Goal: Information Seeking & Learning: Learn about a topic

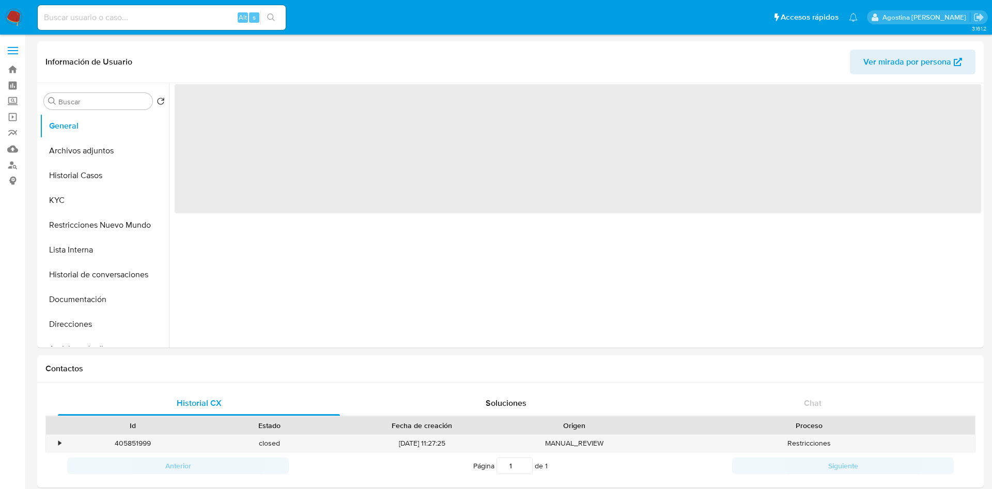
select select "10"
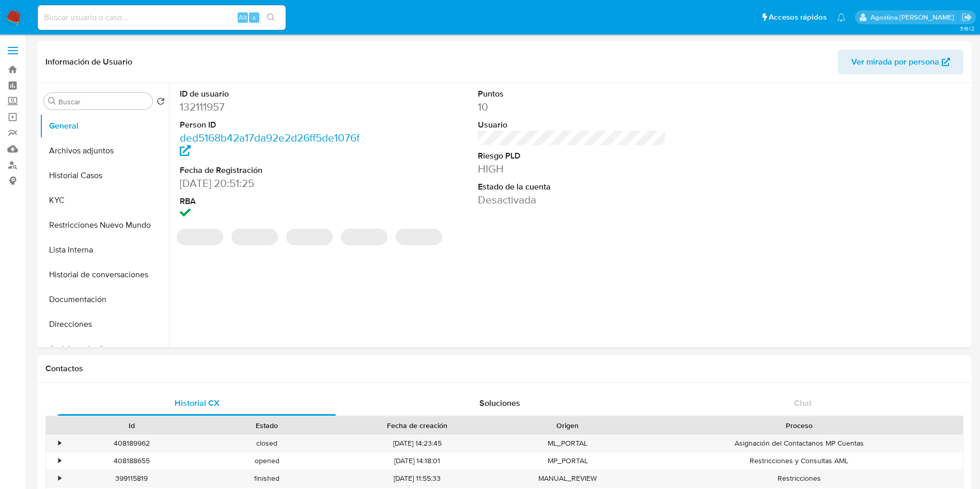
select select "10"
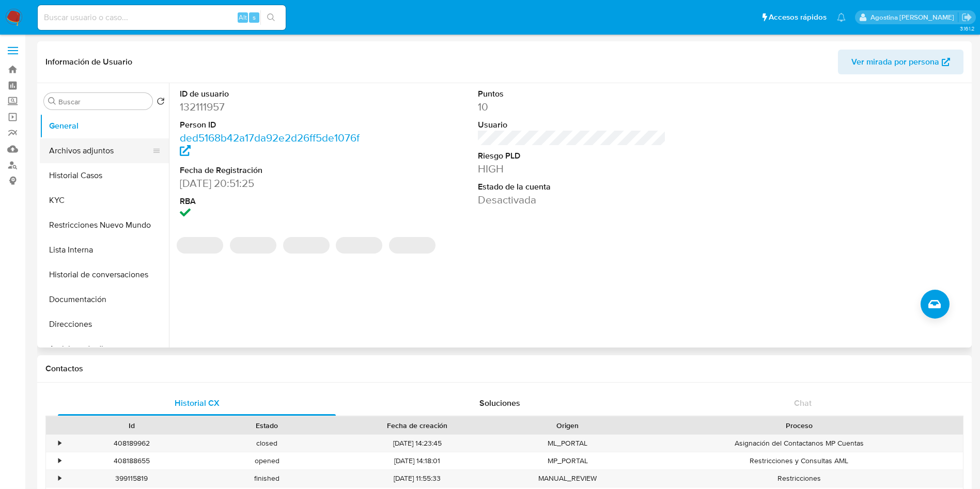
click at [104, 148] on button "Archivos adjuntos" at bounding box center [100, 150] width 121 height 25
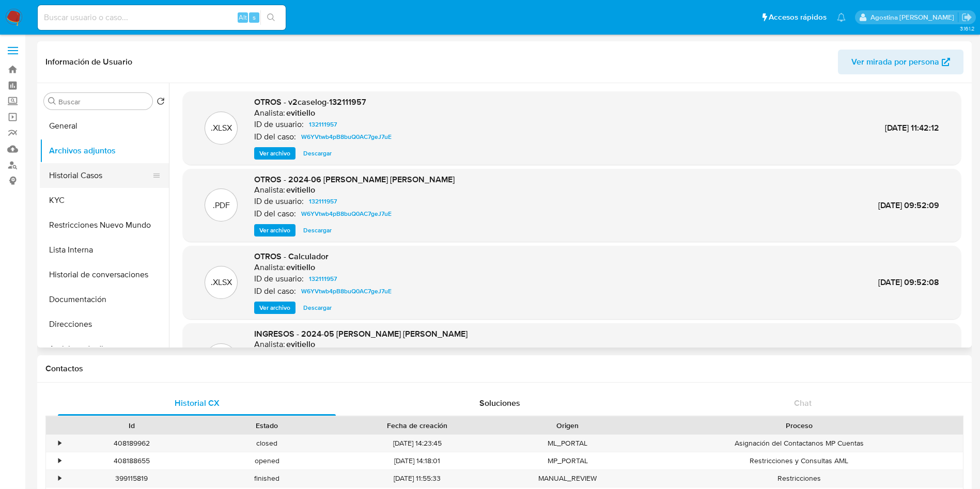
click at [119, 177] on button "Historial Casos" at bounding box center [100, 175] width 121 height 25
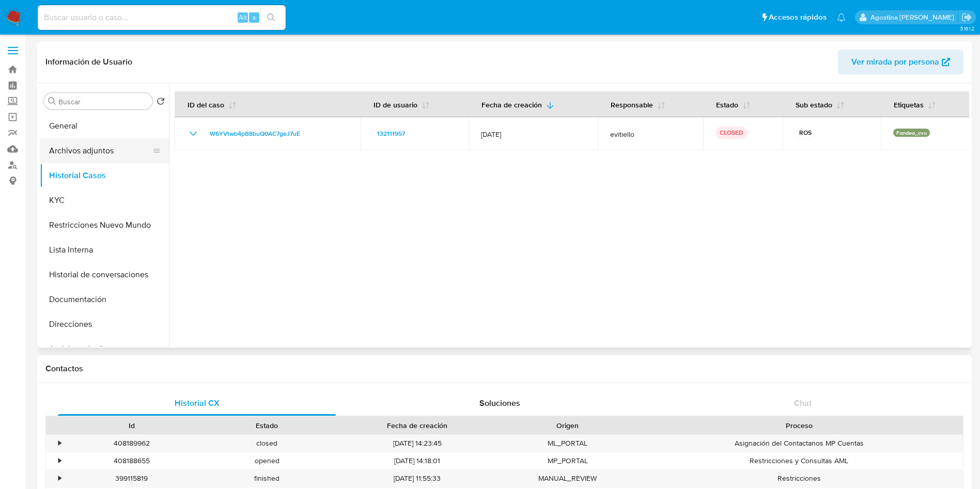
click at [107, 153] on button "Archivos adjuntos" at bounding box center [100, 150] width 121 height 25
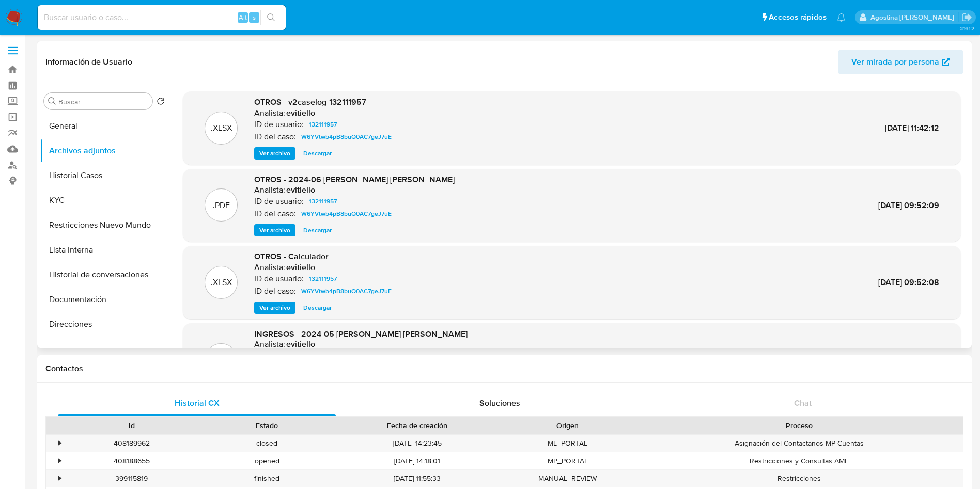
click at [277, 155] on span "Ver archivo" at bounding box center [274, 153] width 31 height 10
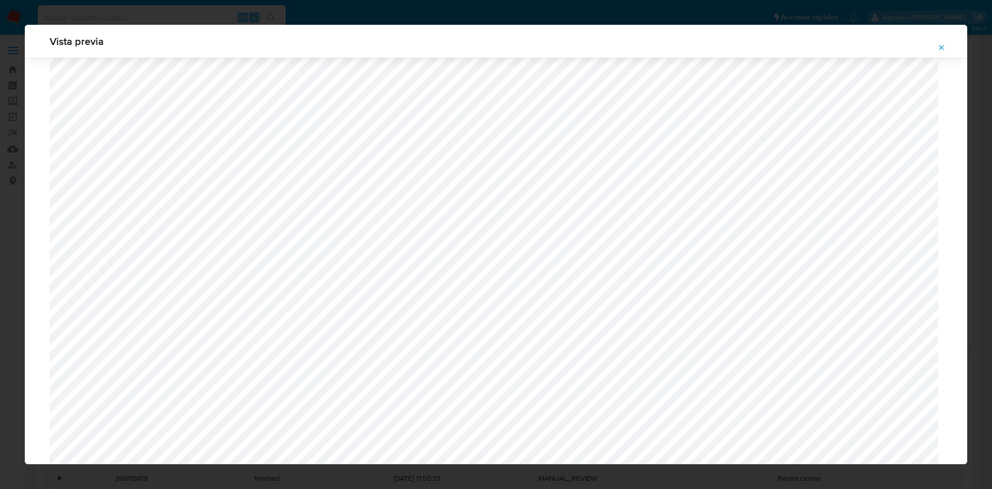
scroll to position [754, 0]
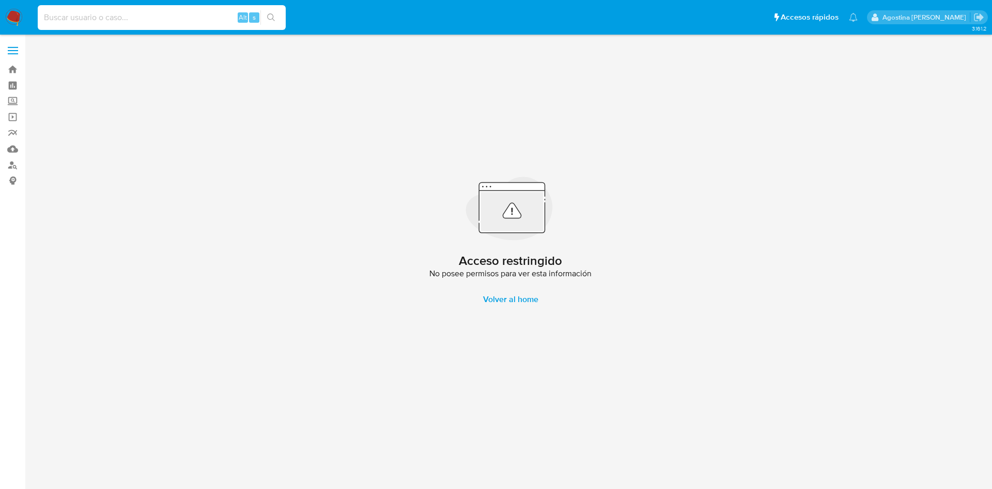
click at [119, 11] on input at bounding box center [162, 17] width 248 height 13
paste input "209903464"
type input "209903464"
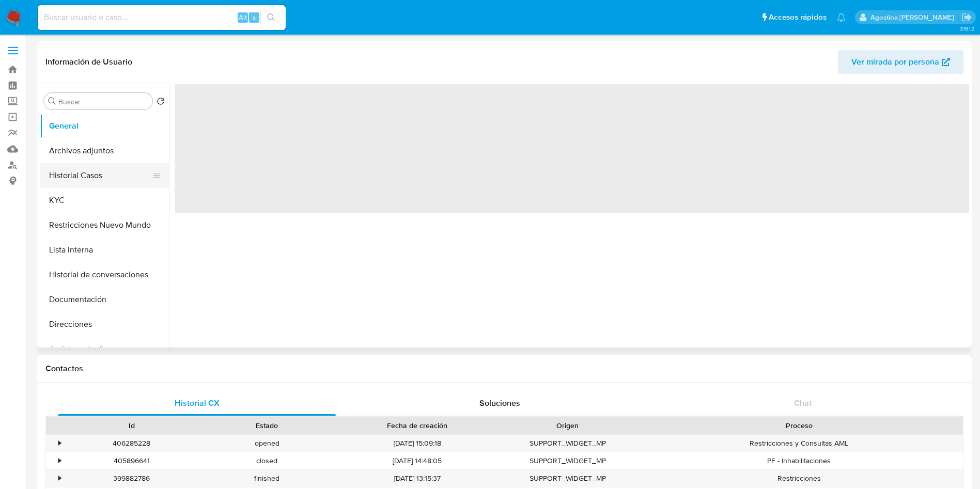
select select "10"
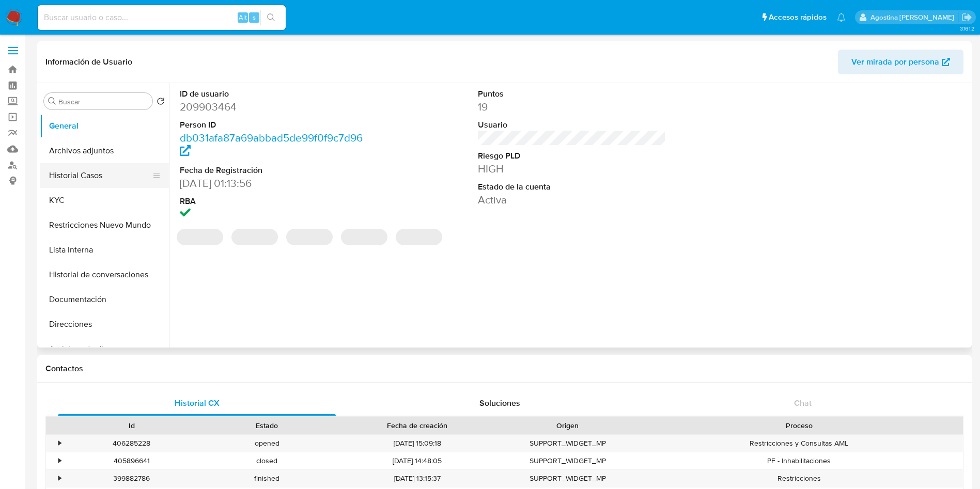
click at [106, 175] on button "Historial Casos" at bounding box center [100, 175] width 121 height 25
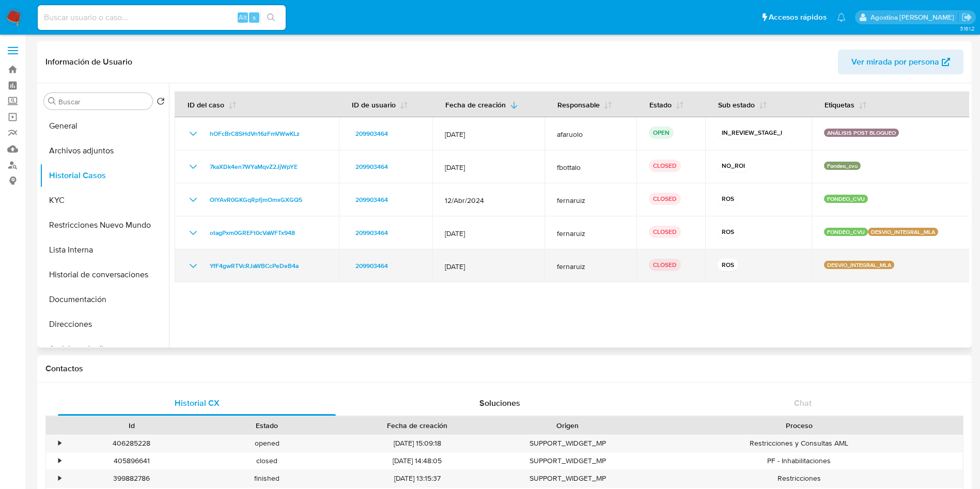
click at [193, 262] on icon "Mostrar/Ocultar" at bounding box center [193, 266] width 12 height 12
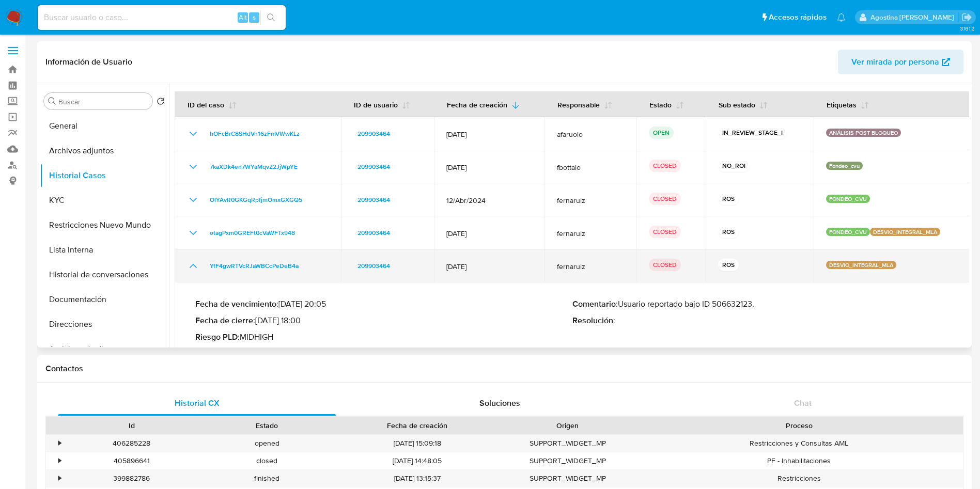
click at [193, 262] on icon "Mostrar/Ocultar" at bounding box center [193, 266] width 12 height 12
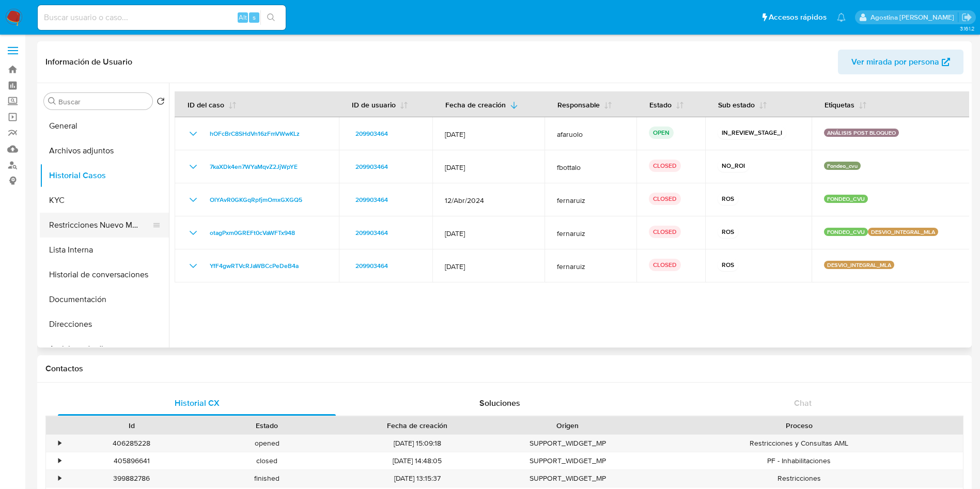
click at [97, 215] on button "Restricciones Nuevo Mundo" at bounding box center [100, 225] width 121 height 25
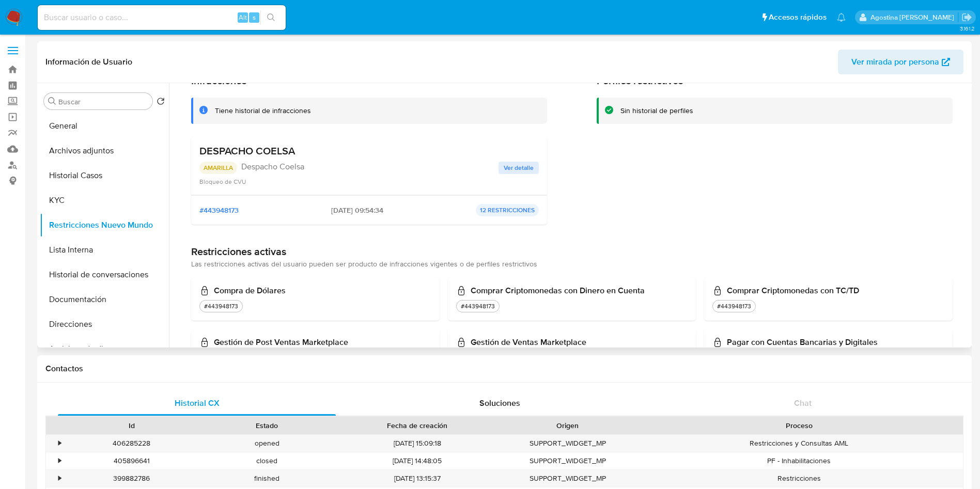
scroll to position [48, 0]
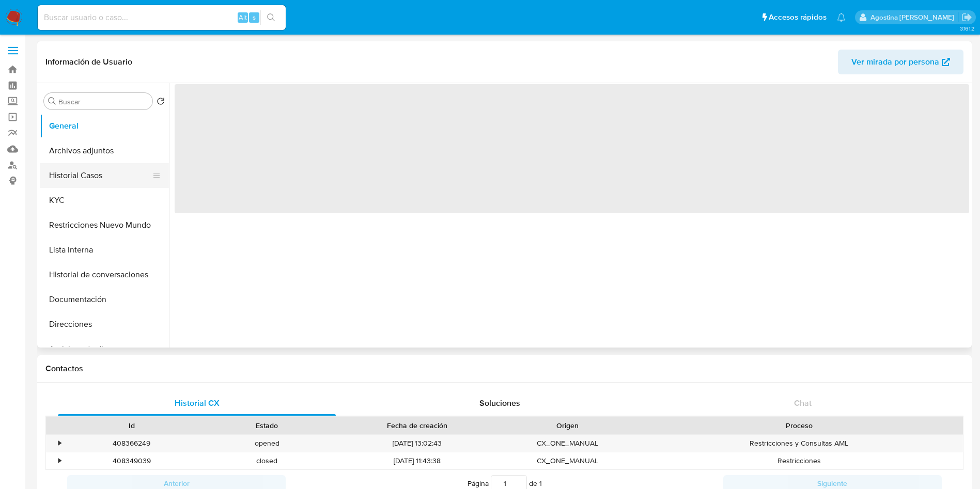
select select "10"
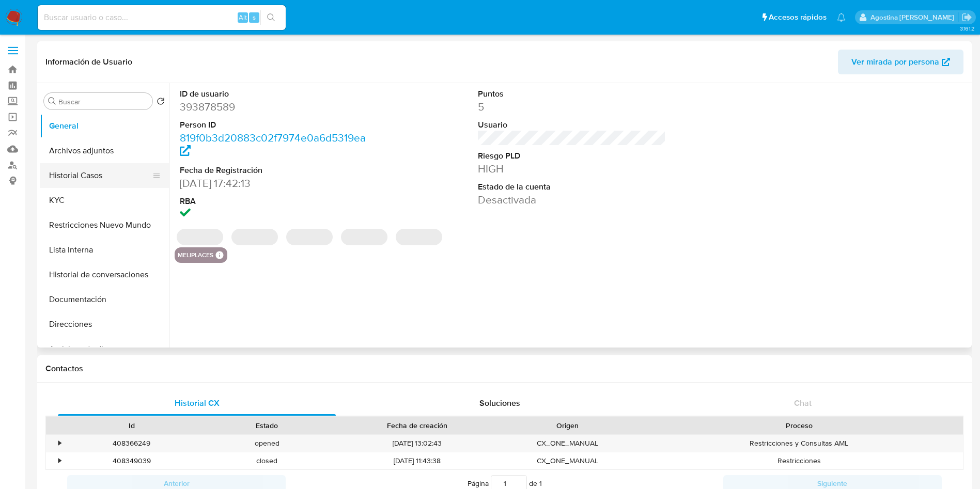
click at [93, 182] on button "Historial Casos" at bounding box center [100, 175] width 121 height 25
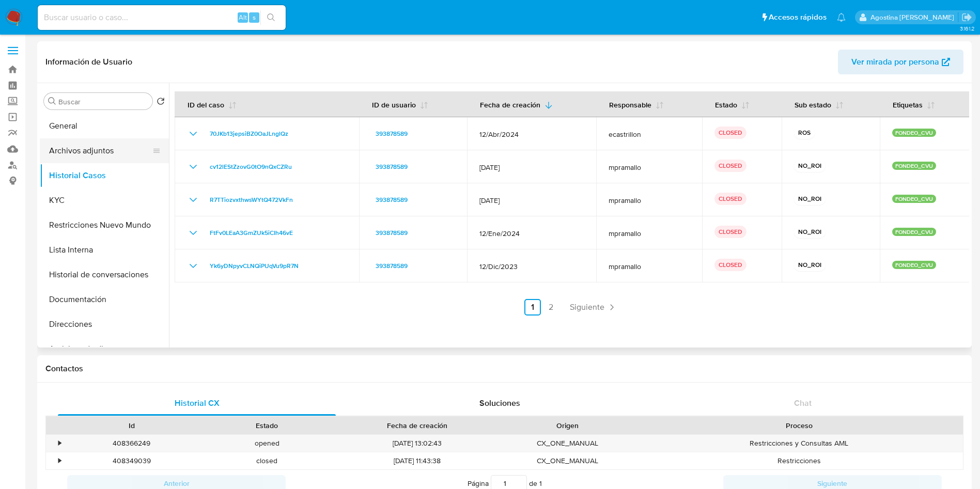
click at [90, 155] on button "Archivos adjuntos" at bounding box center [100, 150] width 121 height 25
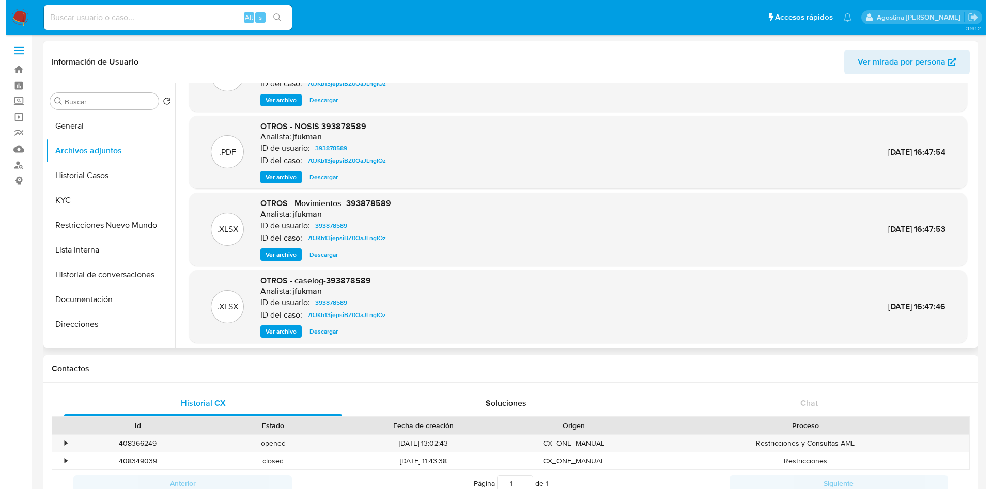
scroll to position [77, 0]
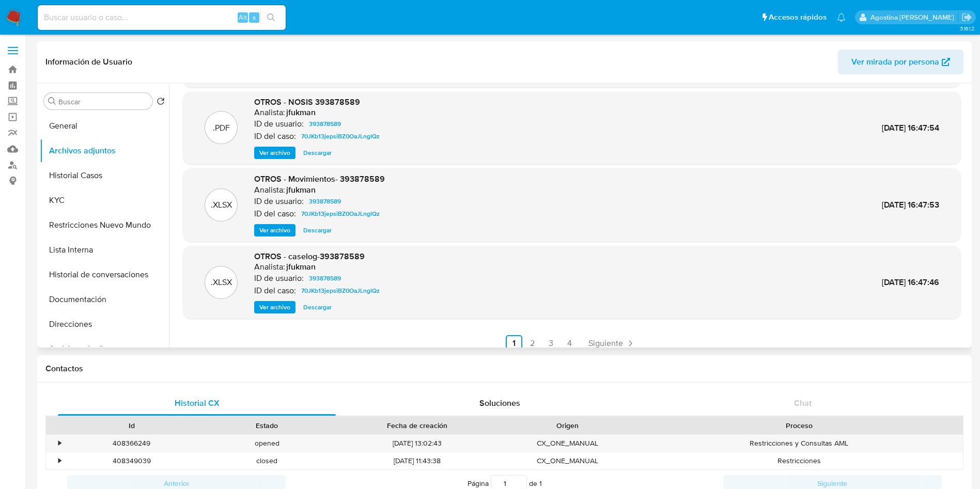
click at [272, 305] on span "Ver archivo" at bounding box center [274, 307] width 31 height 10
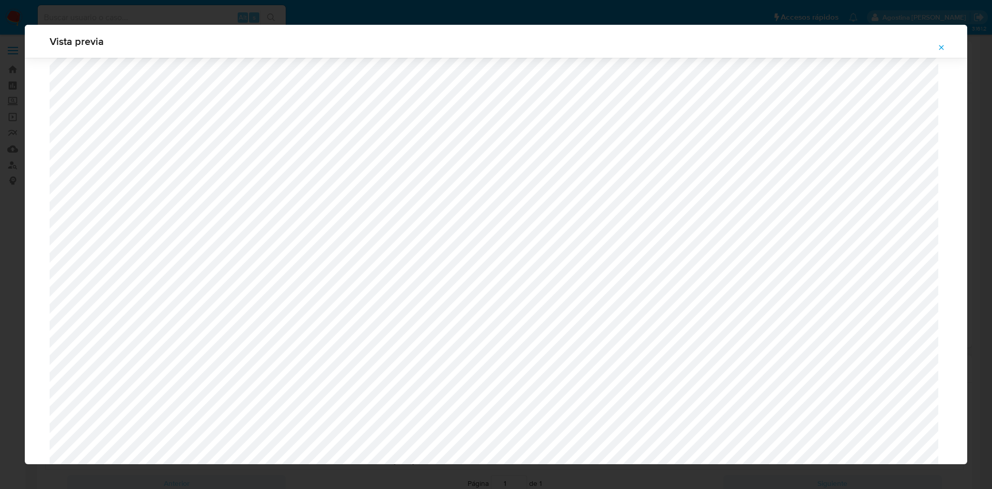
scroll to position [522, 0]
click at [948, 51] on button "Attachment preview" at bounding box center [941, 47] width 23 height 17
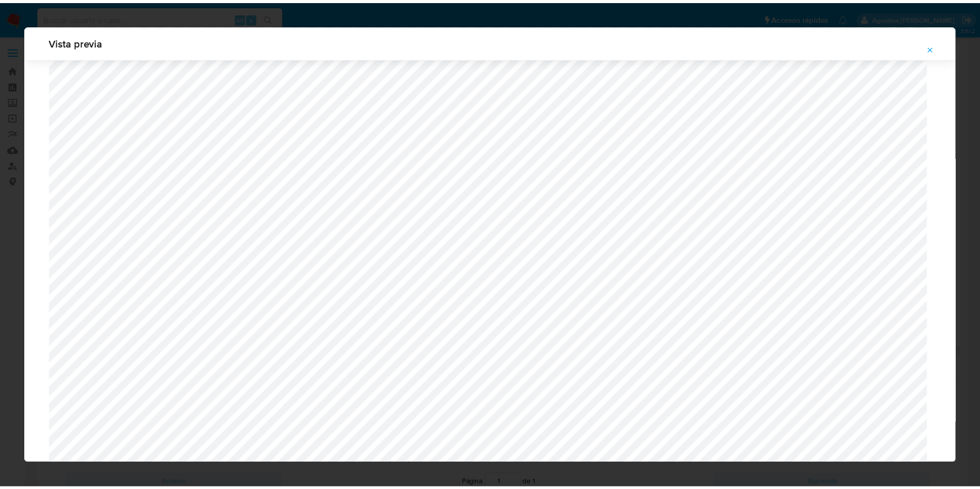
scroll to position [0, 0]
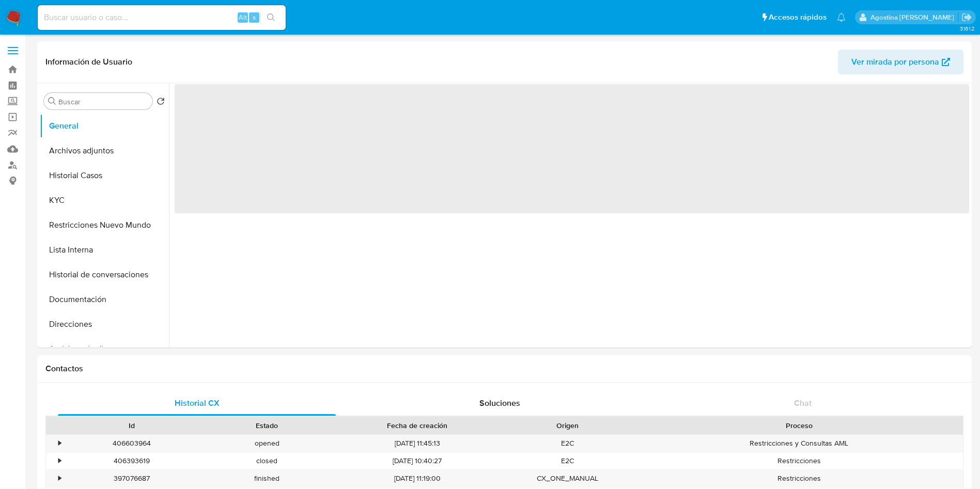
select select "10"
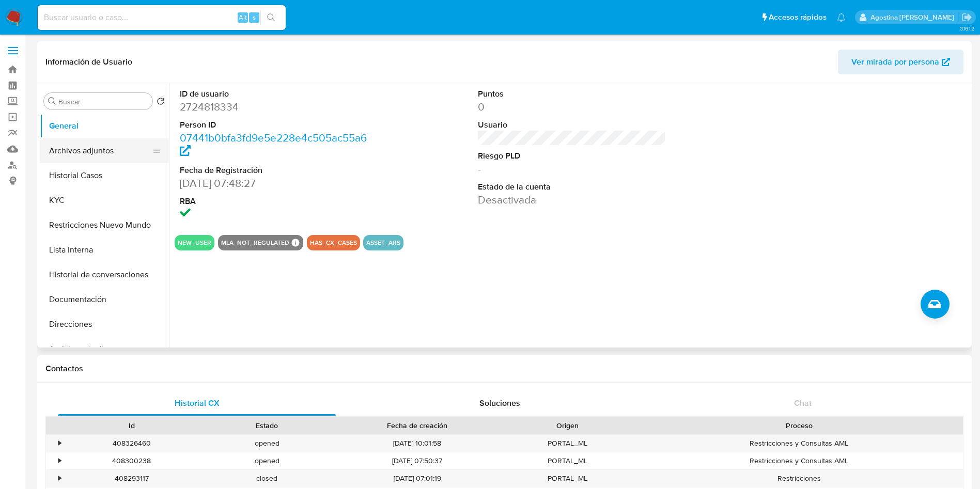
click at [114, 156] on button "Archivos adjuntos" at bounding box center [100, 150] width 121 height 25
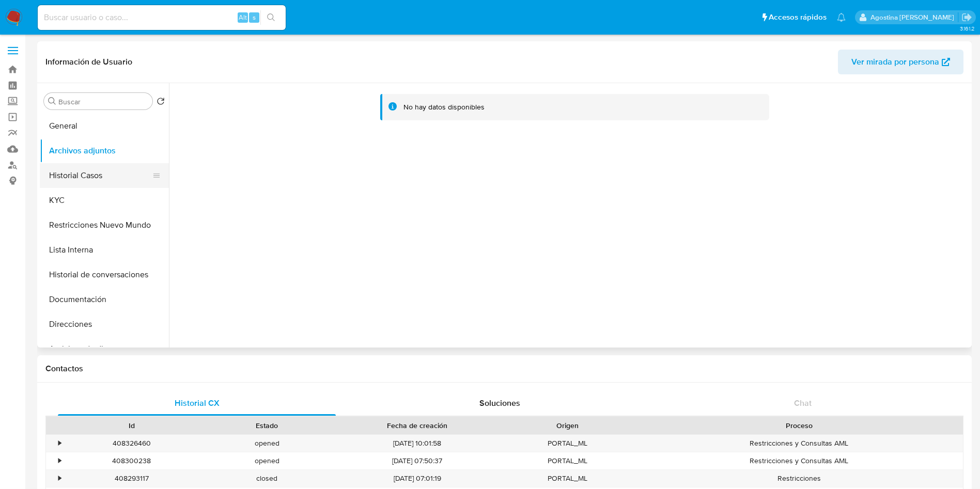
click at [113, 175] on button "Historial Casos" at bounding box center [100, 175] width 121 height 25
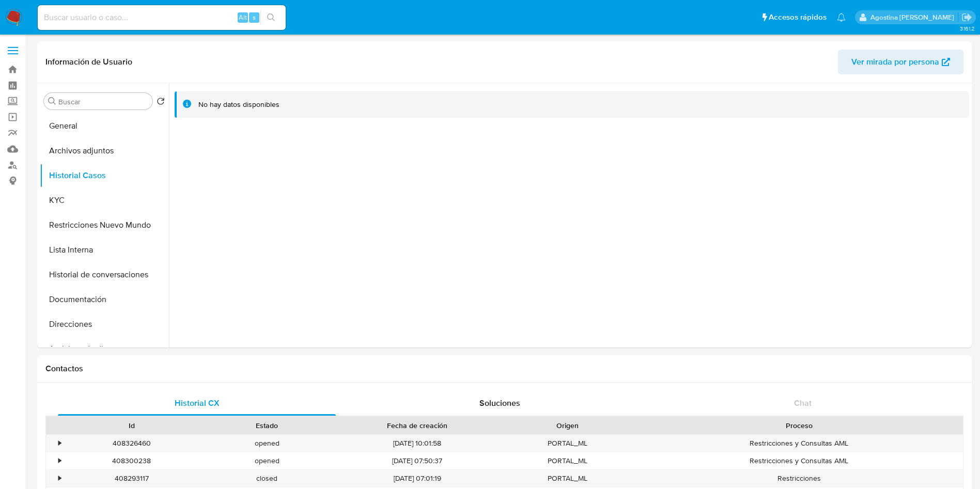
scroll to position [806, 0]
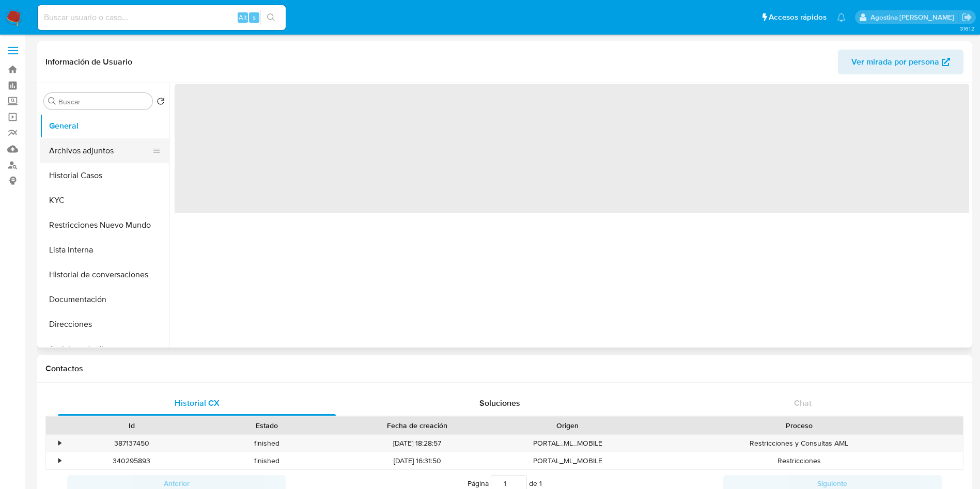
click at [94, 151] on button "Archivos adjuntos" at bounding box center [100, 150] width 121 height 25
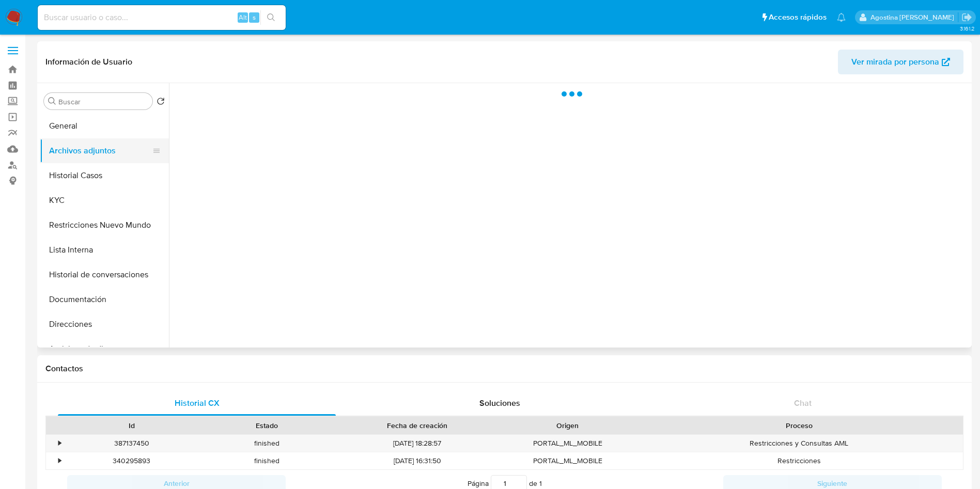
select select "10"
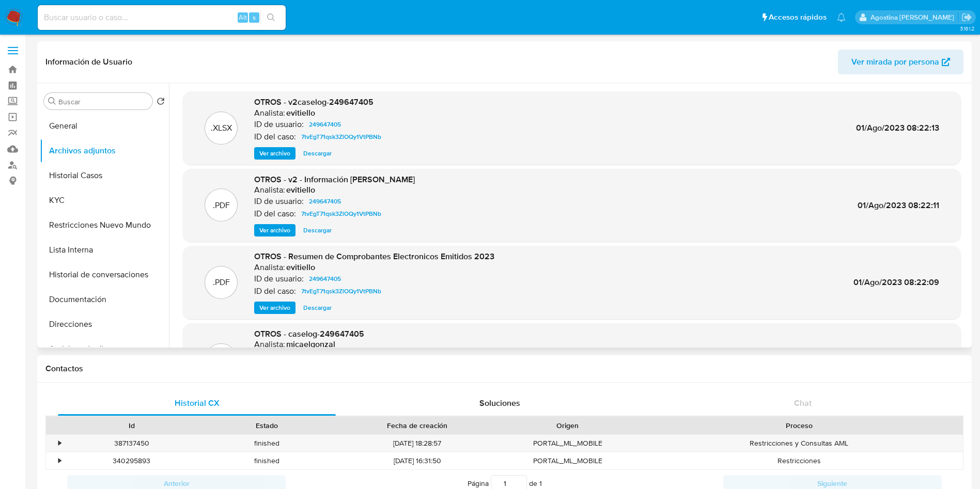
click at [258, 149] on button "Ver archivo" at bounding box center [274, 153] width 41 height 12
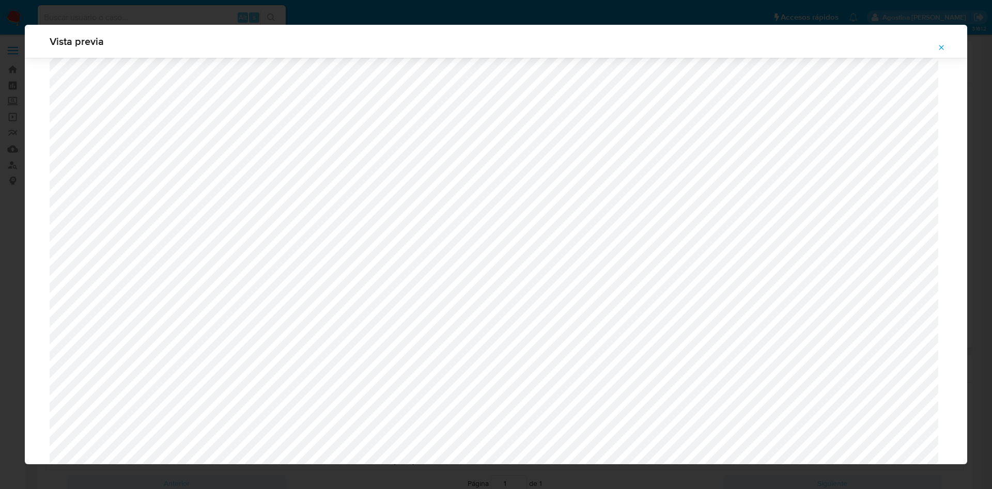
scroll to position [522, 0]
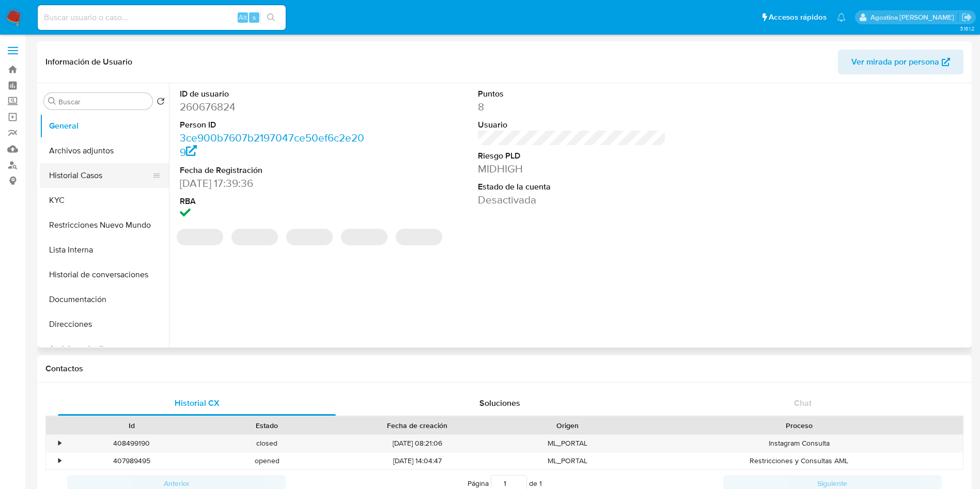
select select "10"
click at [101, 171] on button "Historial Casos" at bounding box center [100, 175] width 121 height 25
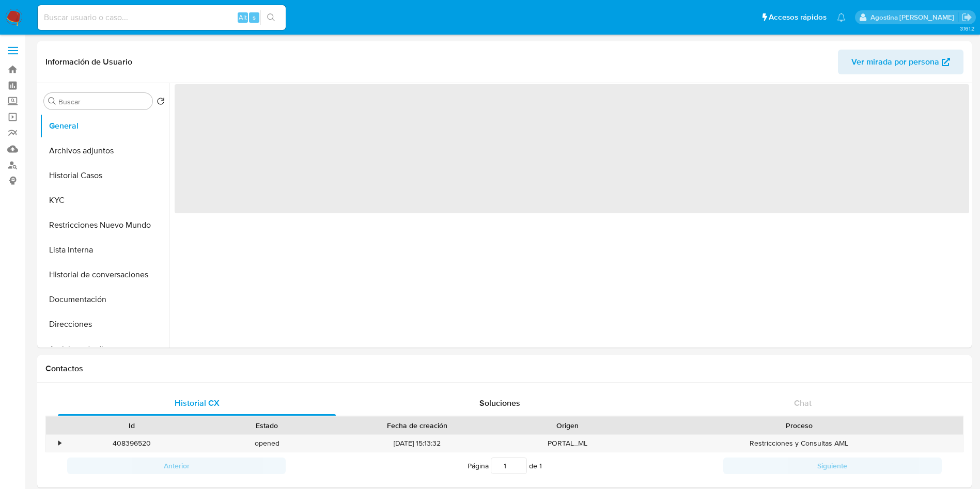
select select "10"
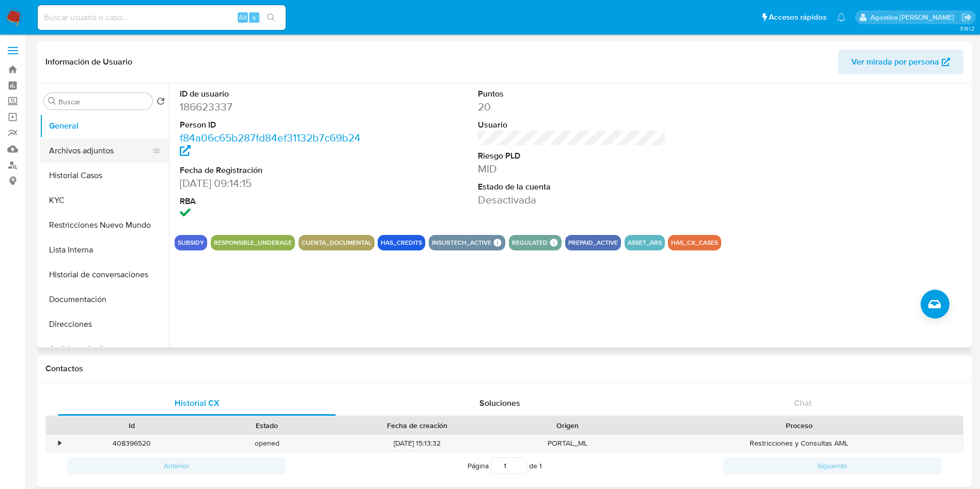
click at [120, 145] on button "Archivos adjuntos" at bounding box center [100, 150] width 121 height 25
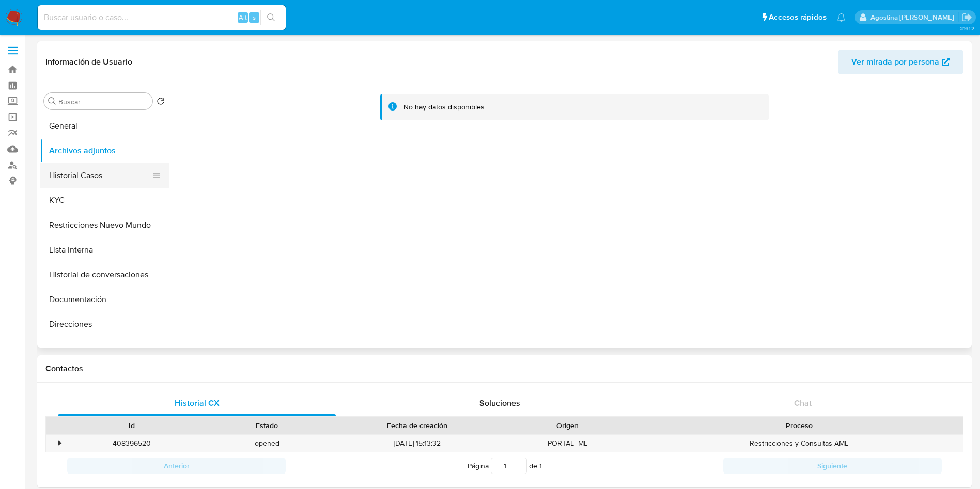
click at [81, 177] on button "Historial Casos" at bounding box center [100, 175] width 121 height 25
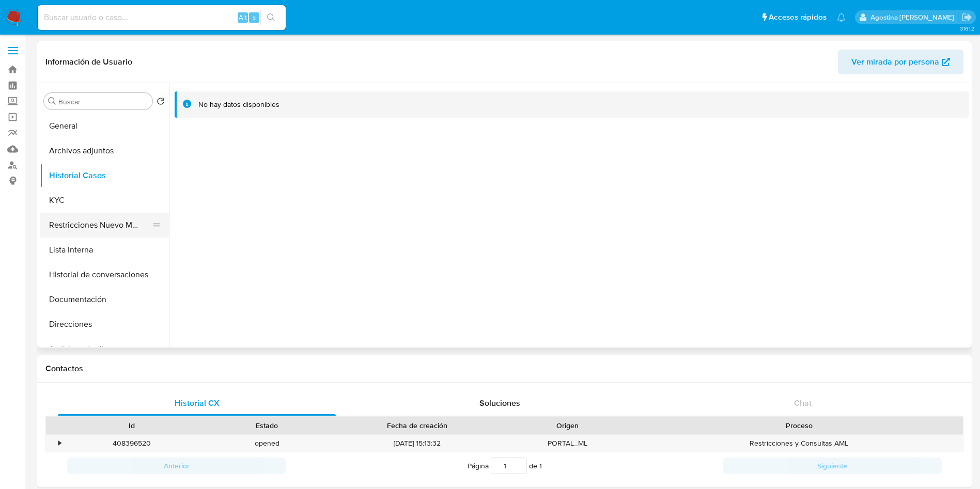
click at [127, 221] on button "Restricciones Nuevo Mundo" at bounding box center [100, 225] width 121 height 25
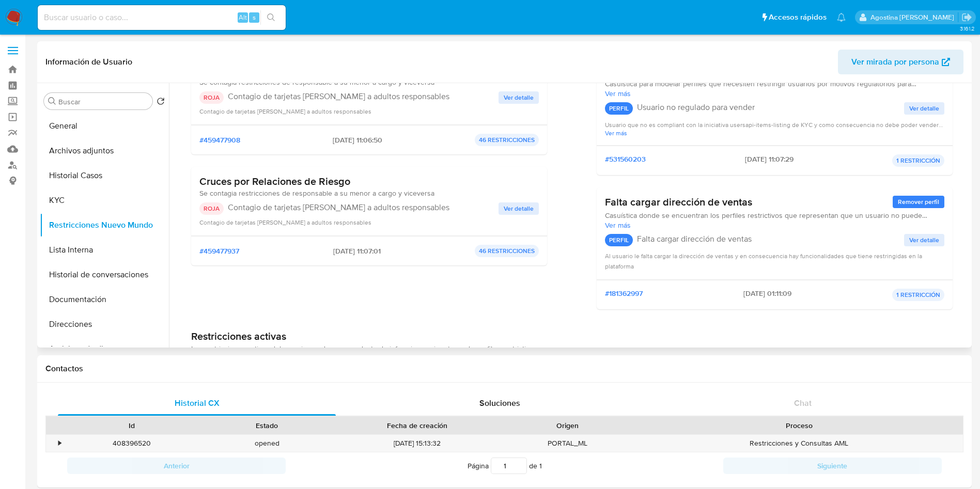
scroll to position [77, 0]
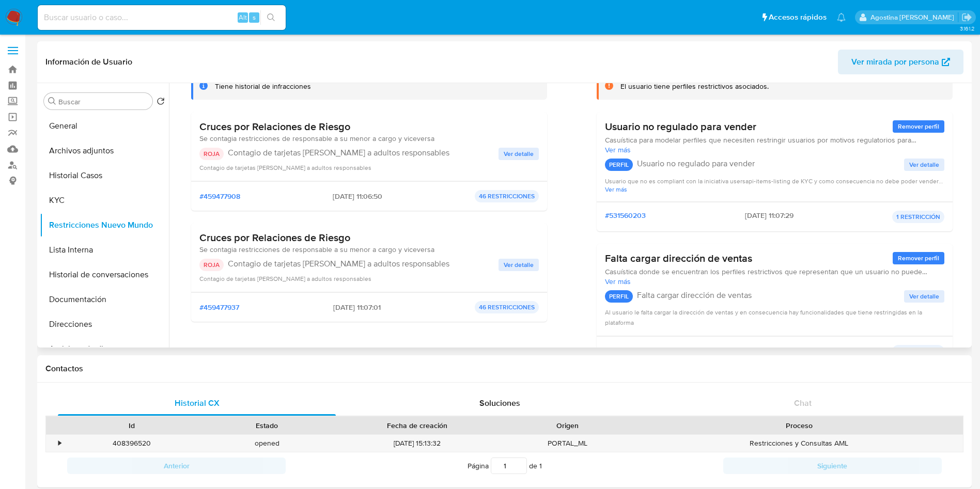
click at [511, 164] on div "Contagio de tarjetas rojas a adultos responsables" at bounding box center [368, 167] width 339 height 10
click at [511, 159] on span "Ver detalle" at bounding box center [519, 154] width 30 height 10
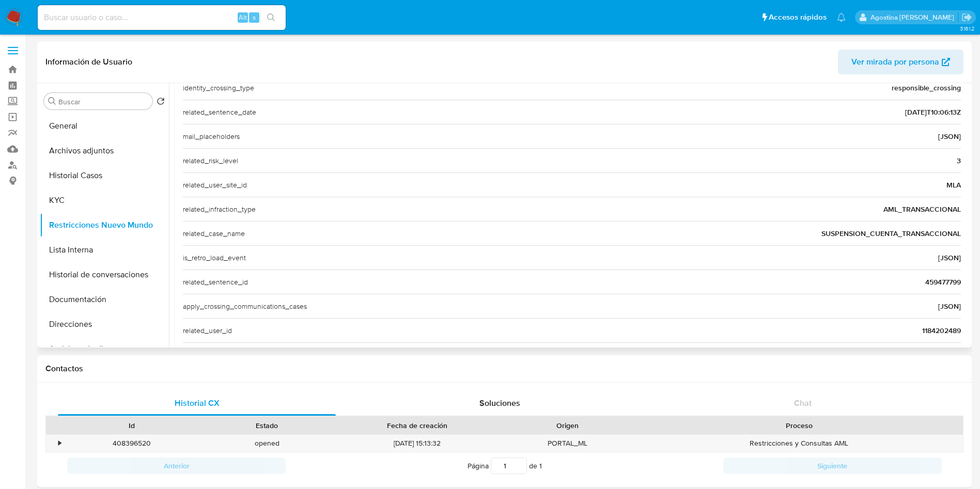
scroll to position [351, 0]
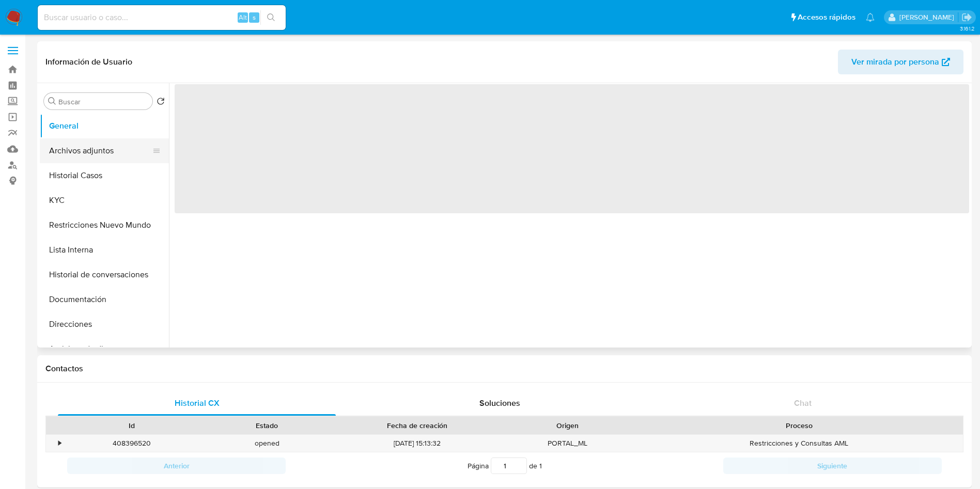
click at [112, 152] on button "Archivos adjuntos" at bounding box center [100, 150] width 121 height 25
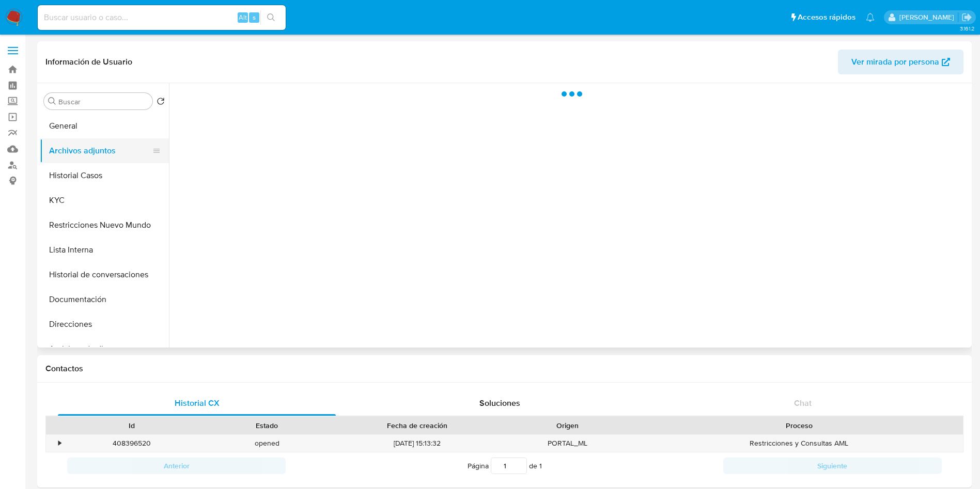
select select "10"
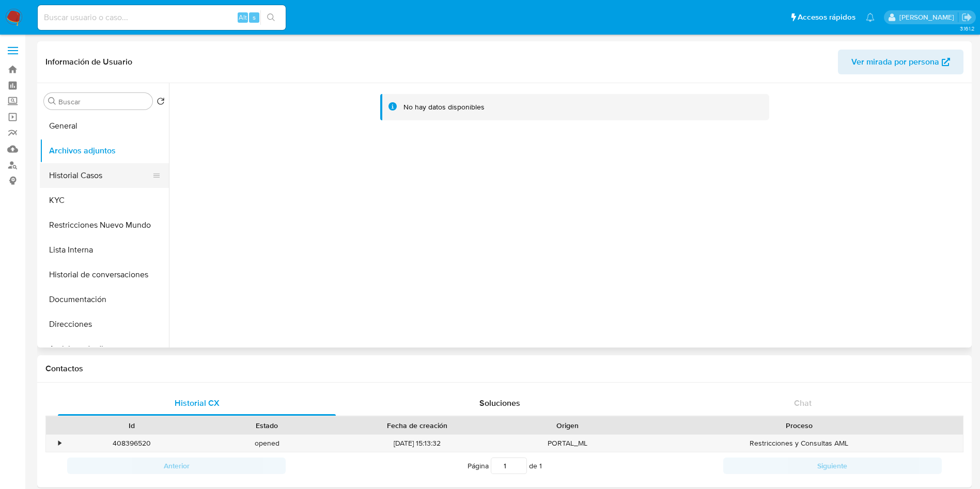
click at [115, 165] on button "Historial Casos" at bounding box center [100, 175] width 121 height 25
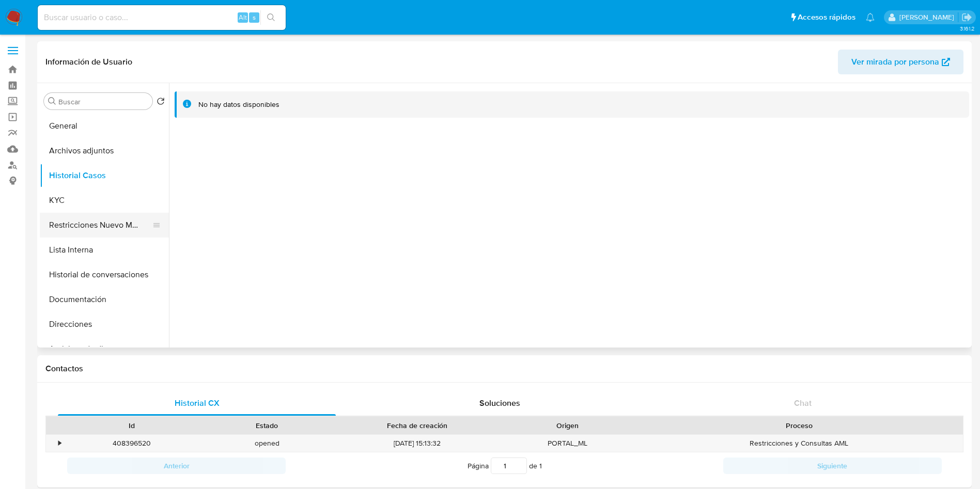
click at [123, 216] on button "Restricciones Nuevo Mundo" at bounding box center [100, 225] width 121 height 25
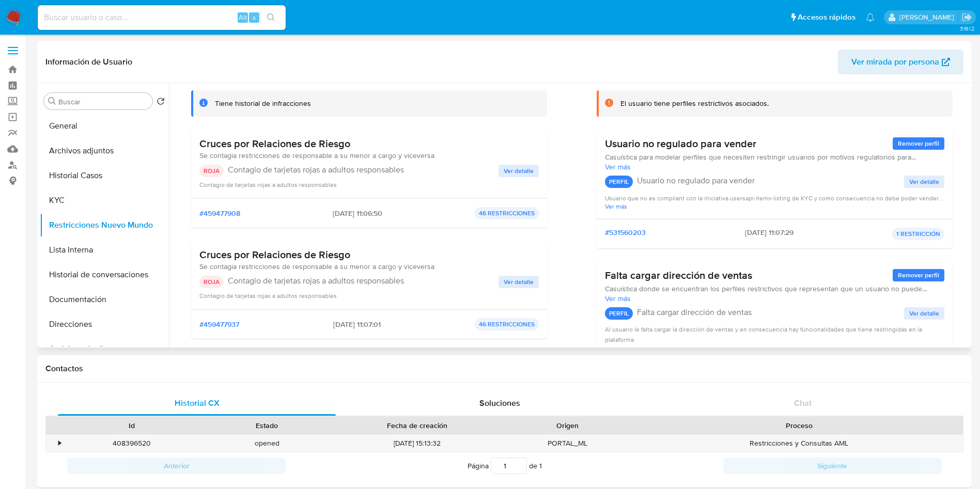
scroll to position [155, 0]
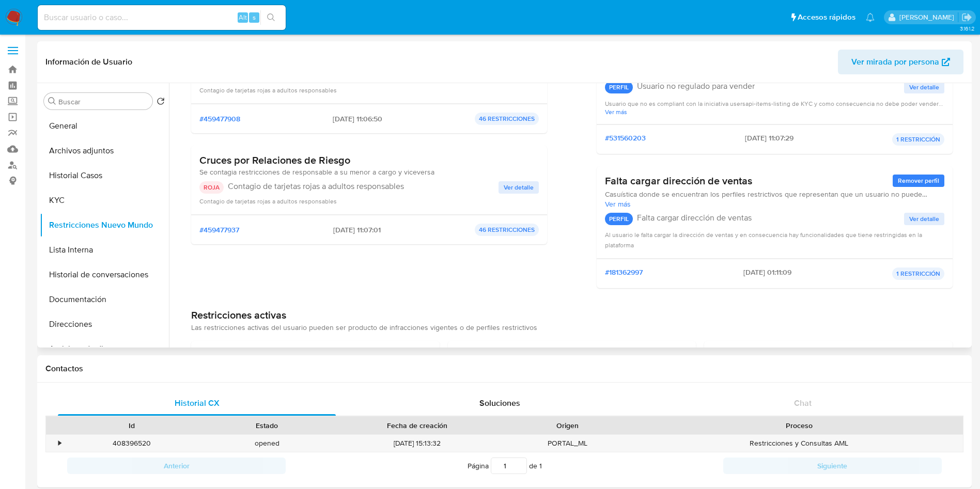
click at [514, 195] on div "ROJA Contagio de tarjetas rojas a adultos responsables Ver detalle Contagio de …" at bounding box center [368, 193] width 339 height 25
click at [510, 186] on span "Ver detalle" at bounding box center [519, 187] width 30 height 10
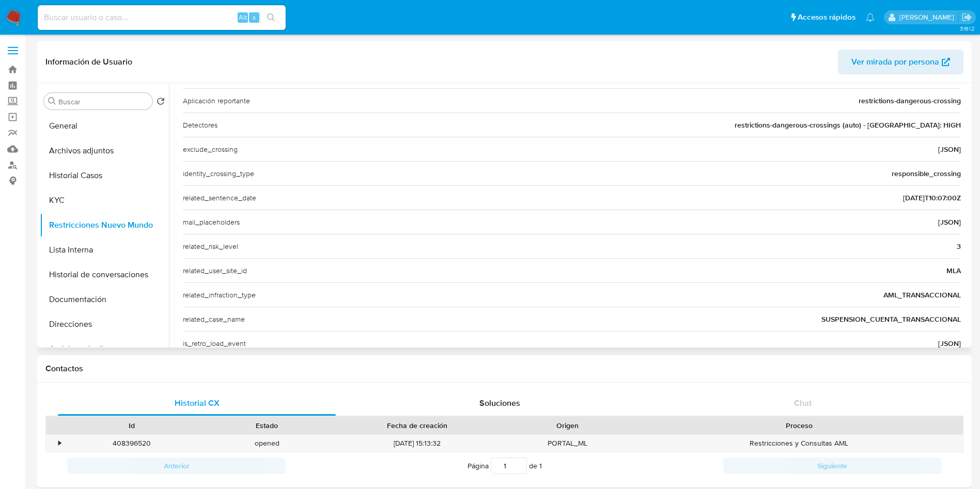
scroll to position [351, 0]
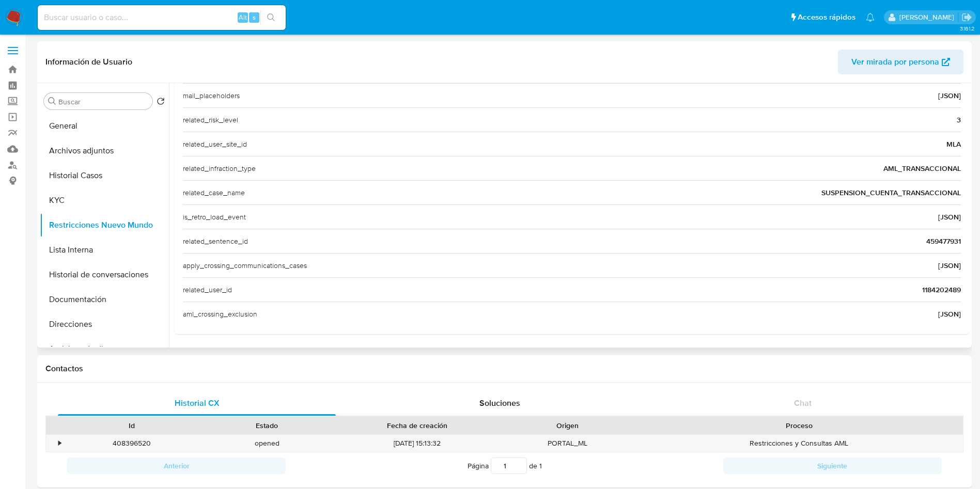
click at [933, 287] on span "1184202489" at bounding box center [941, 290] width 39 height 10
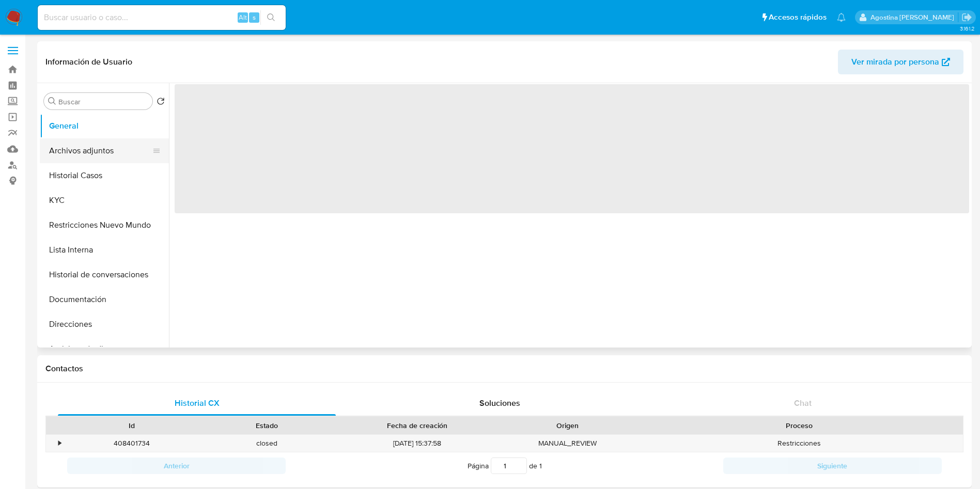
select select "10"
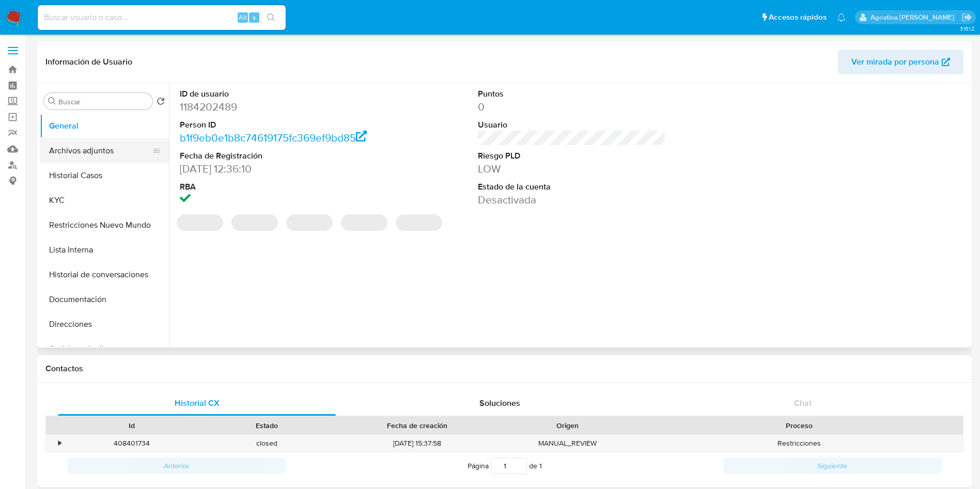
click at [116, 145] on button "Archivos adjuntos" at bounding box center [100, 150] width 121 height 25
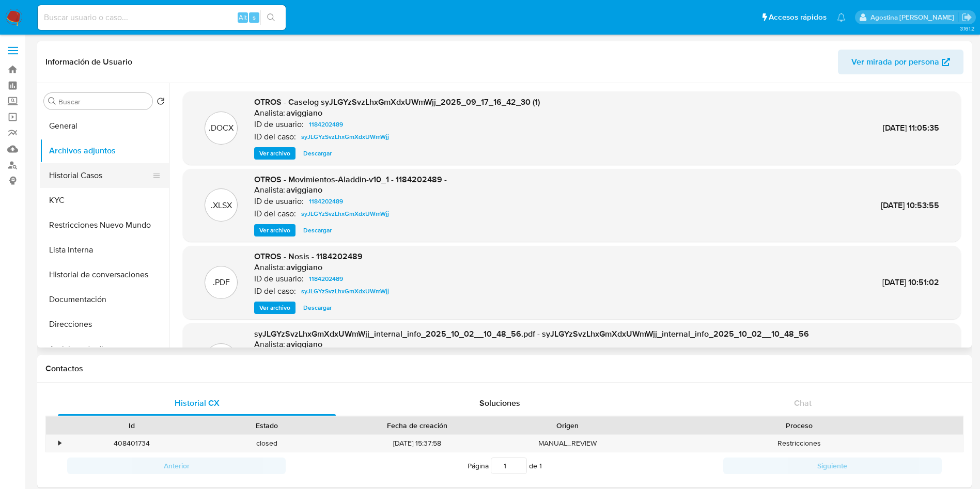
click at [85, 173] on button "Historial Casos" at bounding box center [100, 175] width 121 height 25
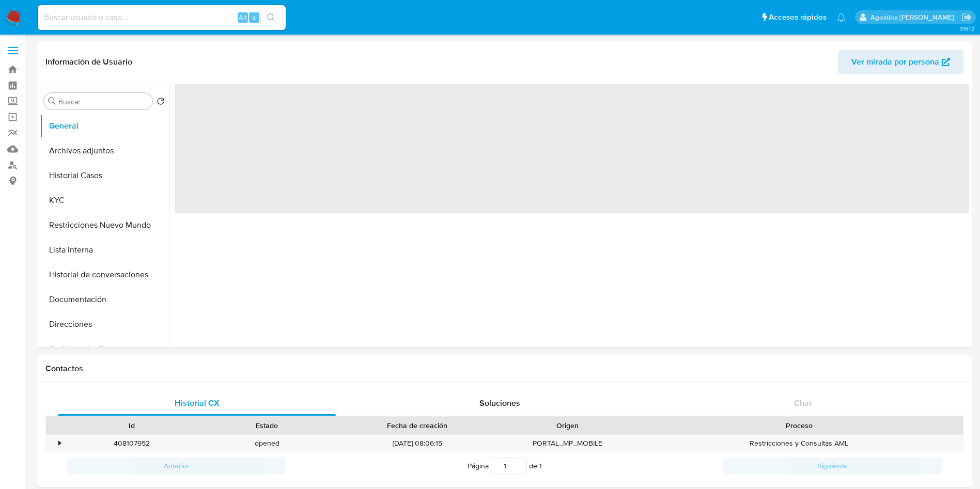
select select "10"
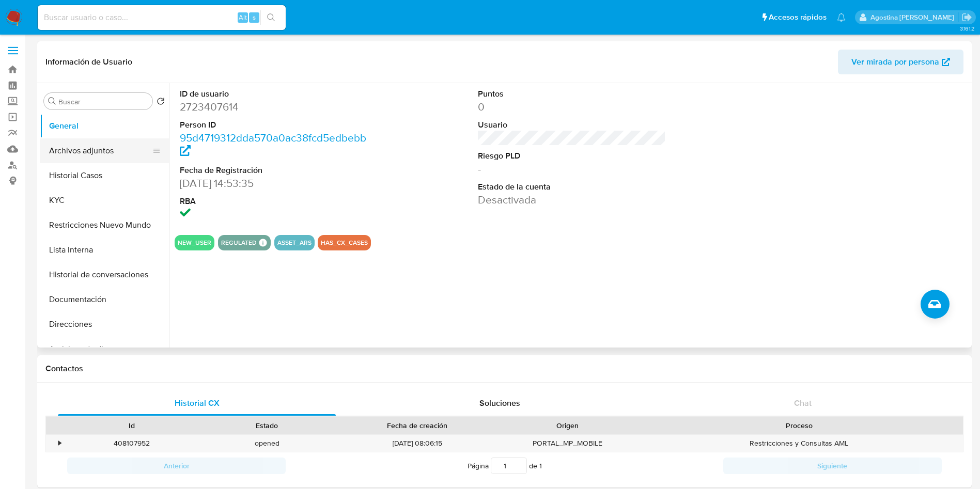
click at [116, 156] on button "Archivos adjuntos" at bounding box center [100, 150] width 121 height 25
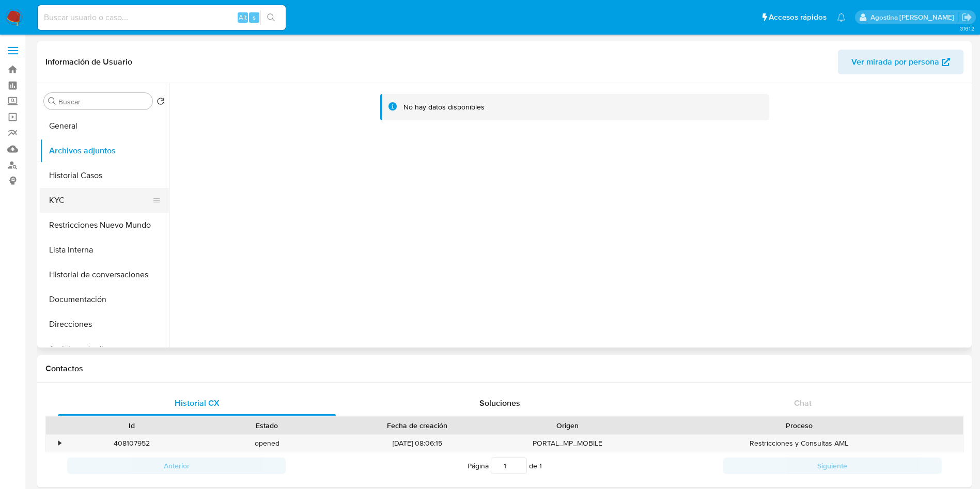
click at [143, 189] on button "KYC" at bounding box center [100, 200] width 121 height 25
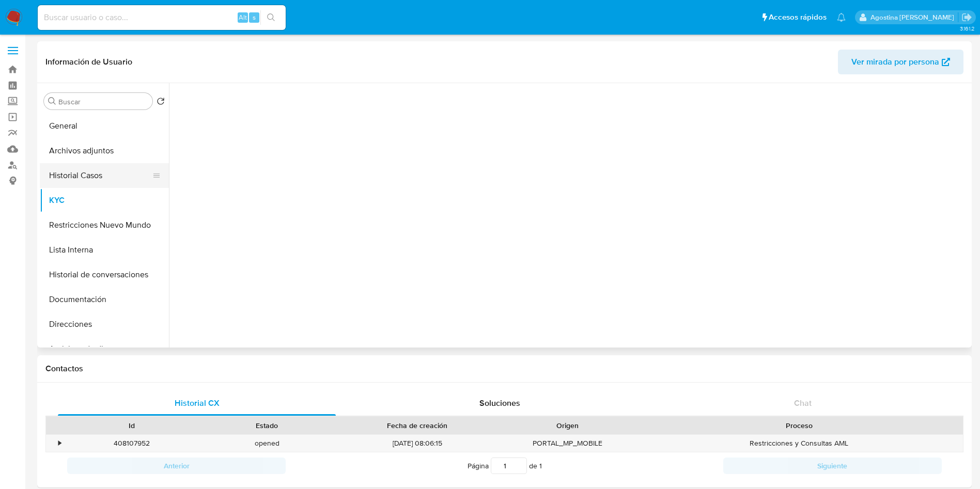
click at [124, 176] on button "Historial Casos" at bounding box center [100, 175] width 121 height 25
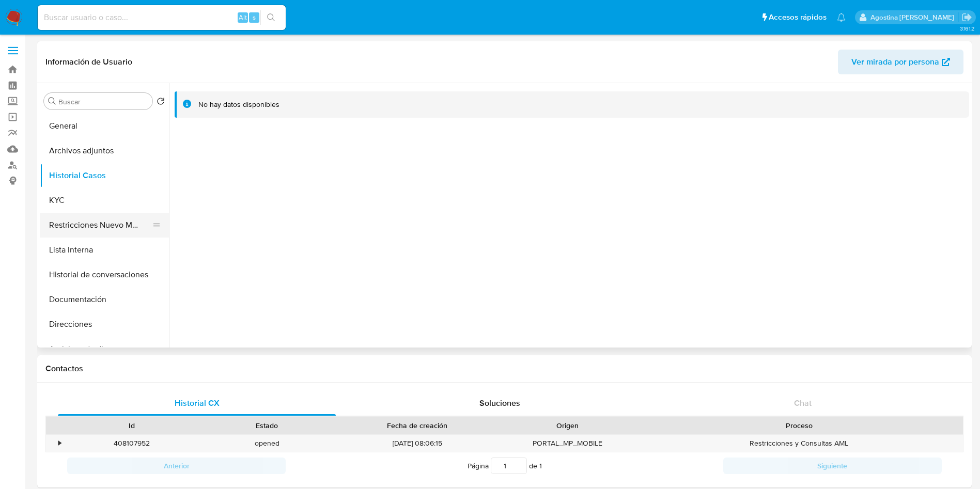
click at [115, 218] on button "Restricciones Nuevo Mundo" at bounding box center [100, 225] width 121 height 25
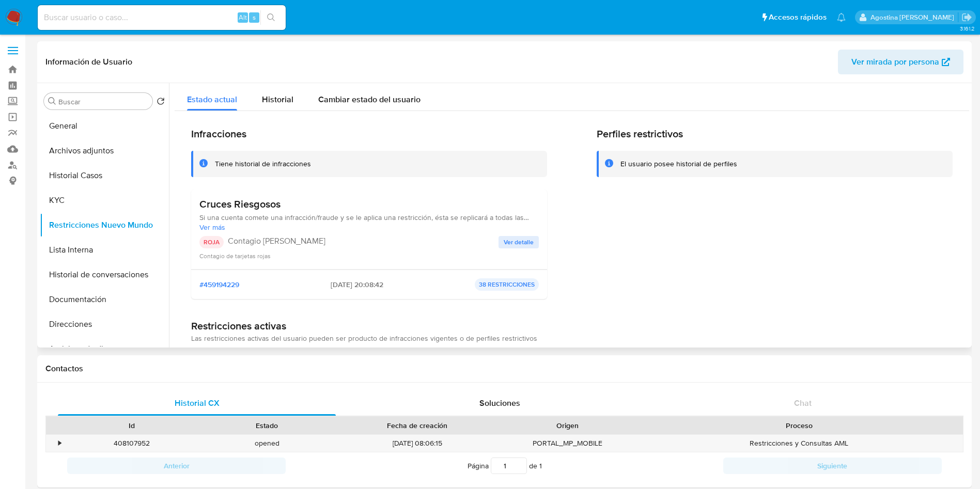
click at [507, 247] on span "Ver detalle" at bounding box center [519, 242] width 30 height 10
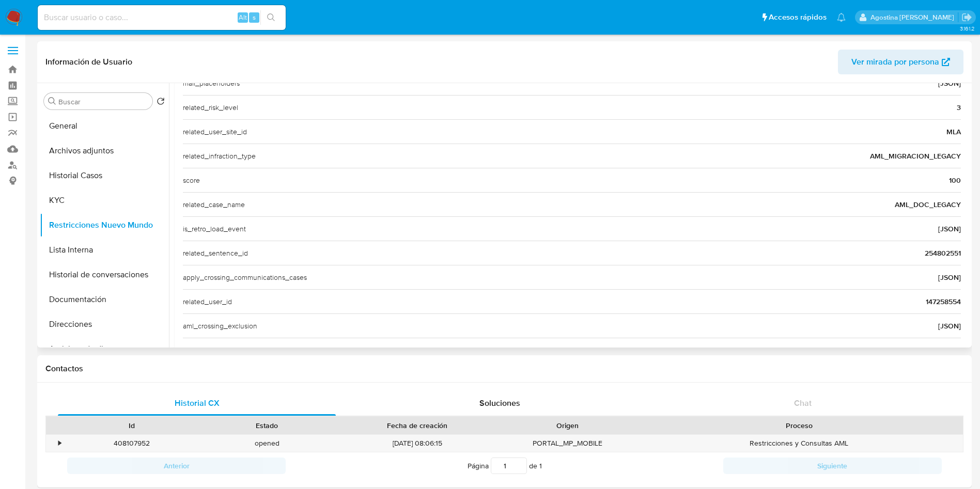
scroll to position [387, 0]
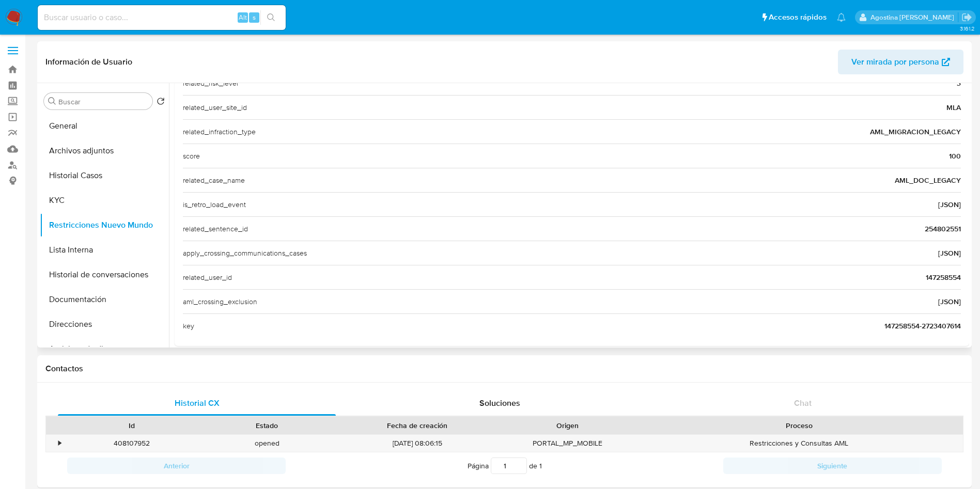
click at [935, 278] on span "147258554" at bounding box center [943, 277] width 35 height 10
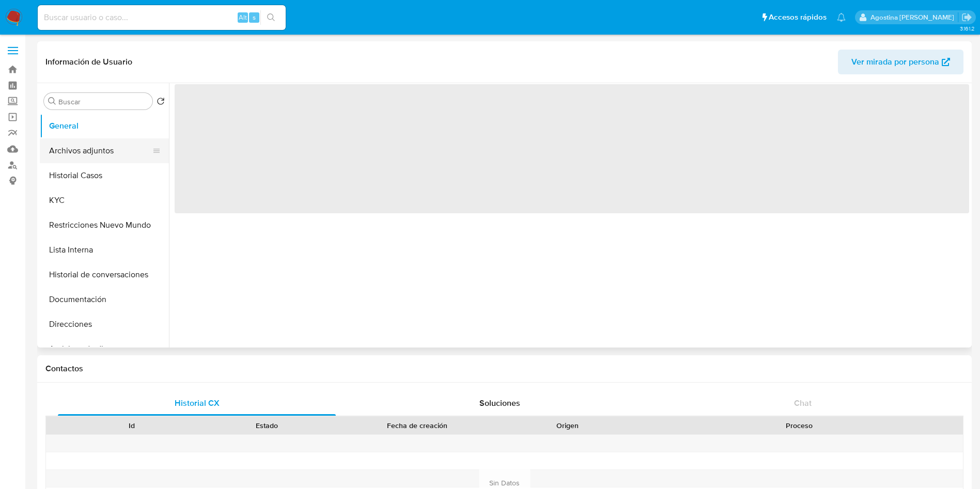
click at [119, 145] on button "Archivos adjuntos" at bounding box center [100, 150] width 121 height 25
select select "10"
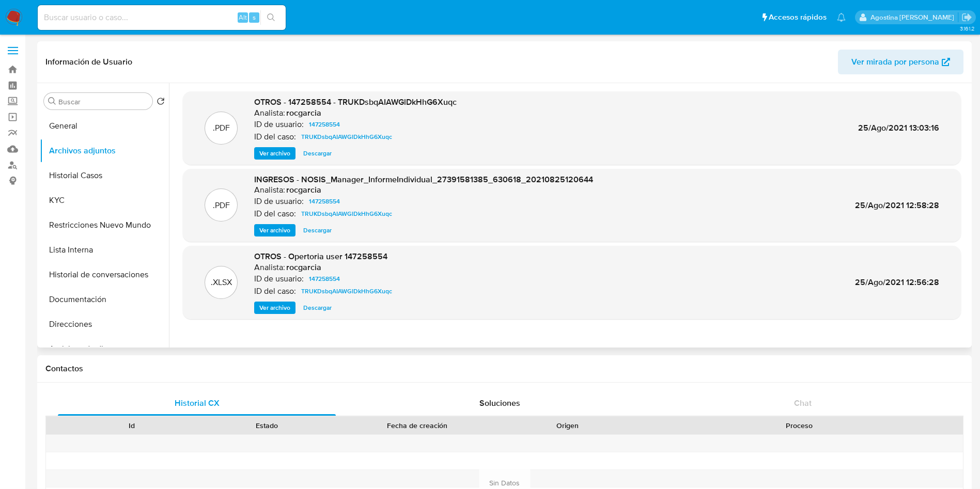
click at [280, 152] on span "Ver archivo" at bounding box center [274, 153] width 31 height 10
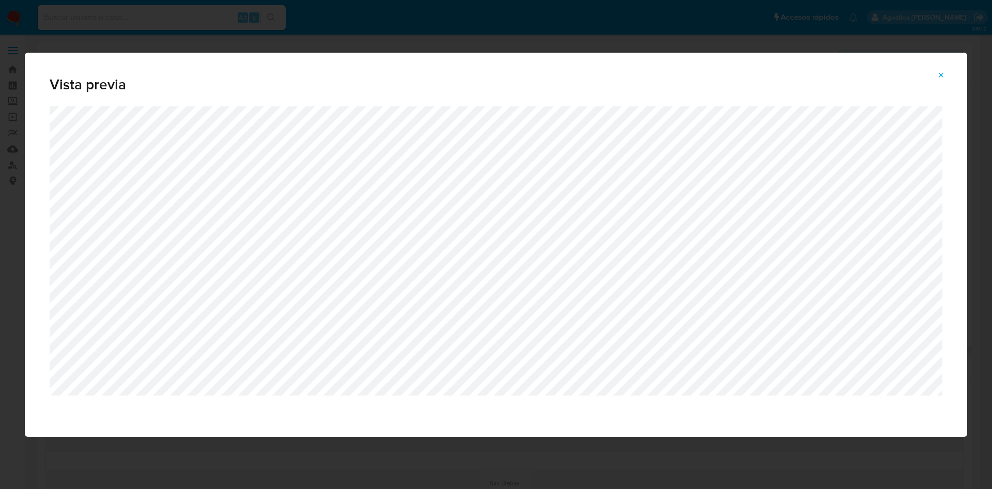
click at [945, 74] on icon "Attachment preview" at bounding box center [941, 75] width 8 height 8
